Goal: Navigation & Orientation: Understand site structure

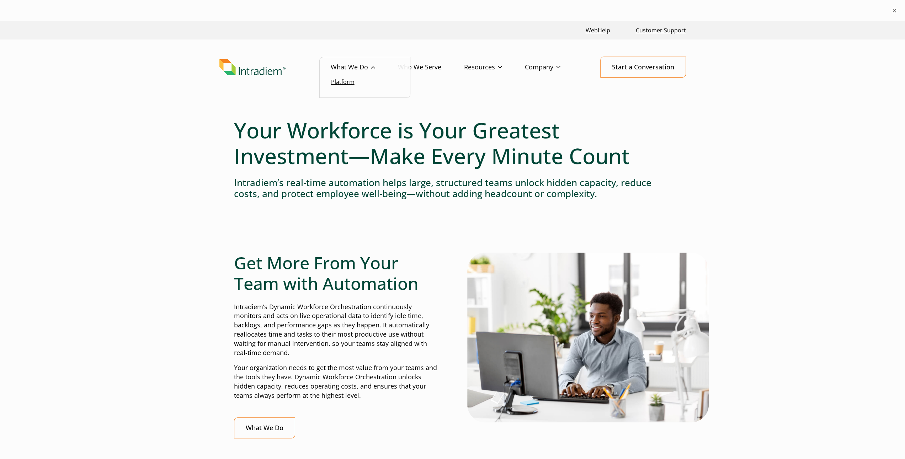
click at [354, 82] on link "Platform" at bounding box center [342, 82] width 23 height 8
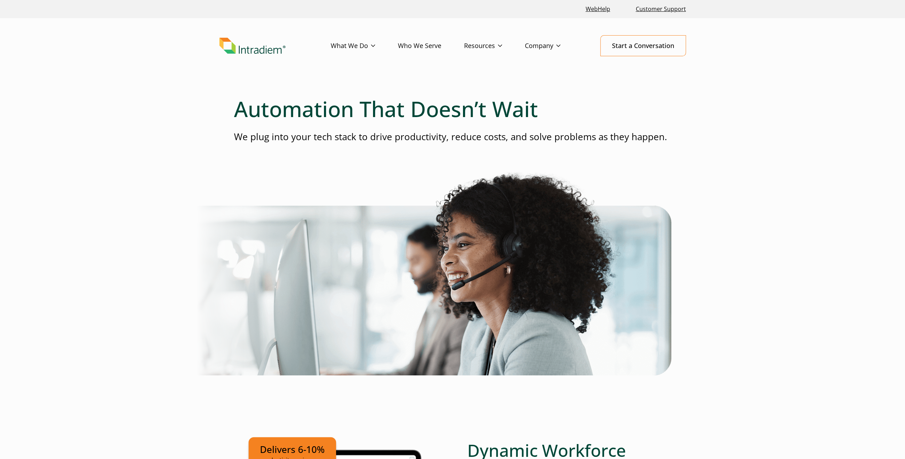
click at [425, 49] on link "Who We Serve" at bounding box center [431, 46] width 66 height 21
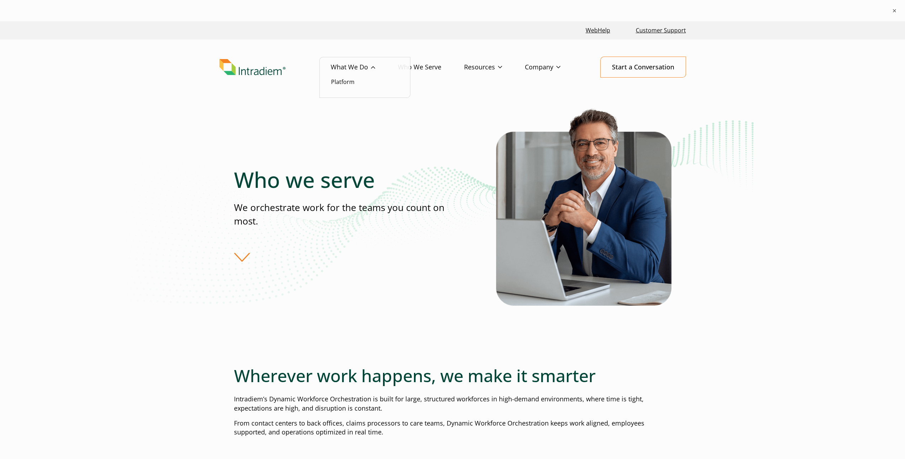
click at [352, 64] on link "What We Do" at bounding box center [364, 67] width 67 height 21
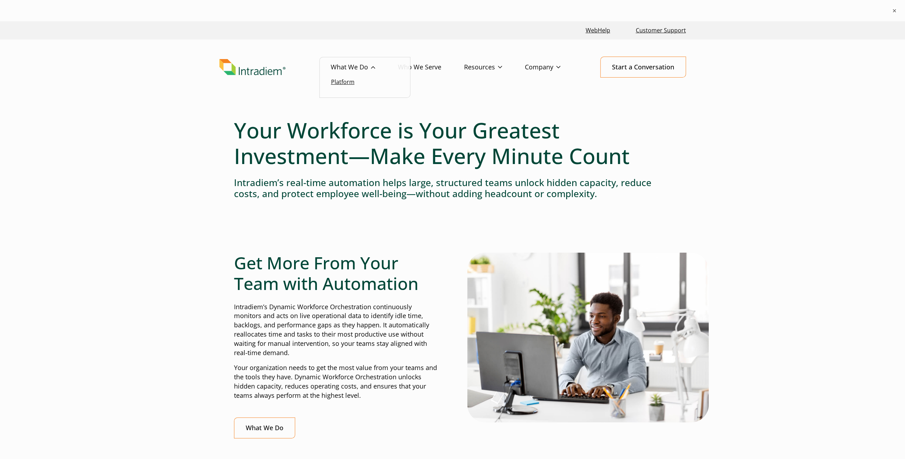
click at [339, 84] on link "Platform" at bounding box center [342, 82] width 23 height 8
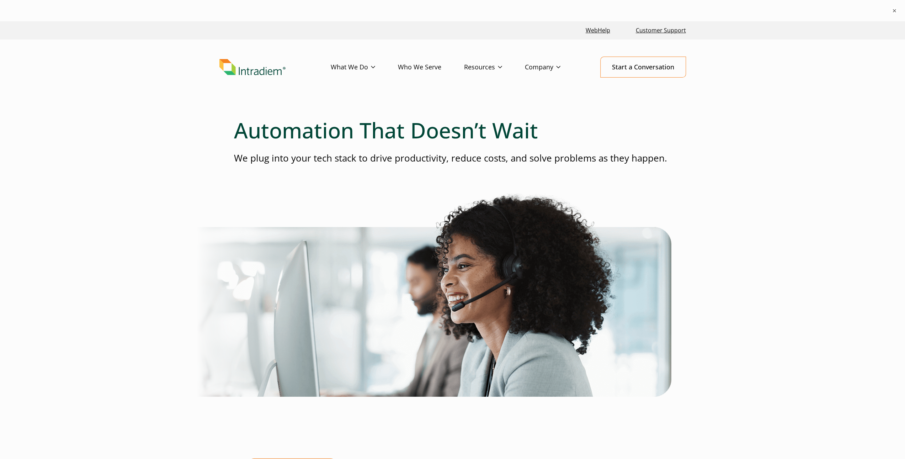
click at [249, 73] on img "Link to homepage of Intradiem" at bounding box center [252, 67] width 66 height 16
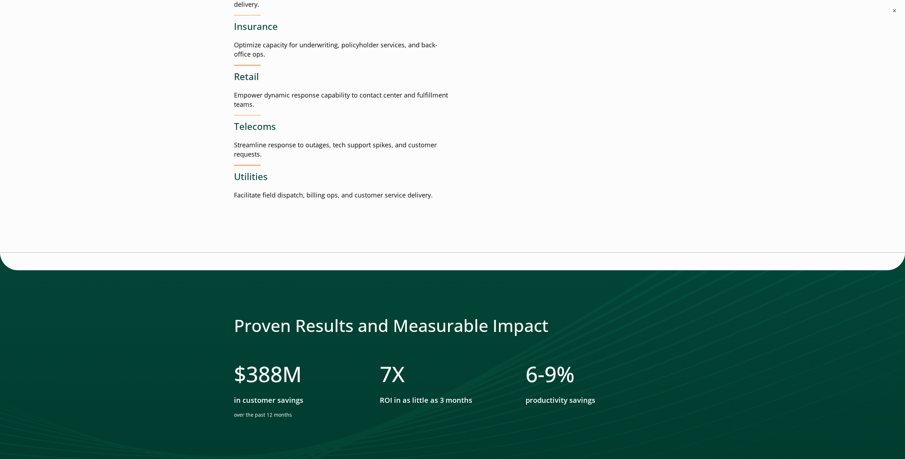
scroll to position [1102, 0]
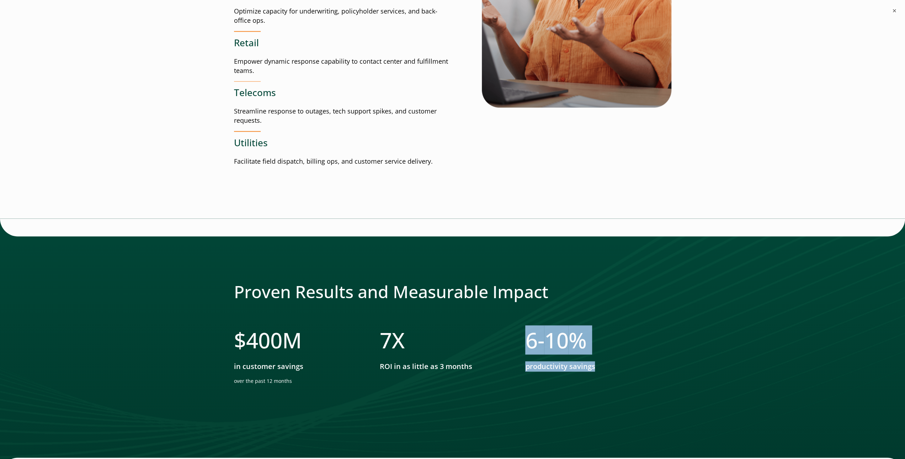
drag, startPoint x: 528, startPoint y: 344, endPoint x: 620, endPoint y: 373, distance: 96.5
click at [620, 373] on li "6- 10 % productivity savings​" at bounding box center [598, 358] width 146 height 63
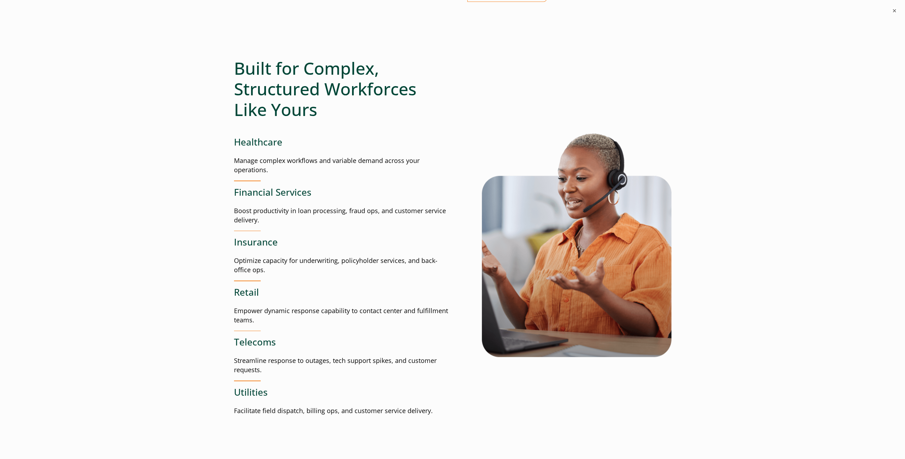
scroll to position [960, 0]
